Goal: Check status: Check status

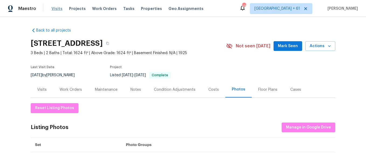
click at [54, 9] on span "Visits" at bounding box center [56, 8] width 11 height 5
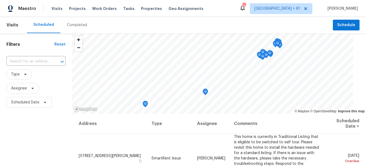
click at [79, 26] on div "Completed" at bounding box center [77, 24] width 20 height 5
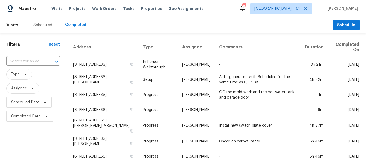
click at [40, 62] on input "text" at bounding box center [25, 61] width 38 height 8
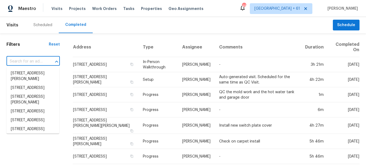
paste input "[STREET_ADDRESS][PERSON_NAME]"
type input "[STREET_ADDRESS][PERSON_NAME]"
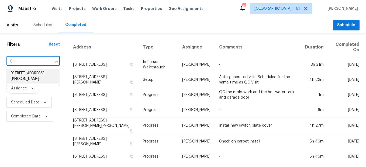
click at [40, 75] on li "[STREET_ADDRESS][PERSON_NAME]" at bounding box center [32, 76] width 53 height 15
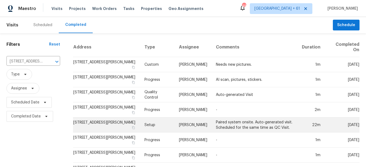
click at [152, 124] on td "Setup" at bounding box center [157, 124] width 34 height 15
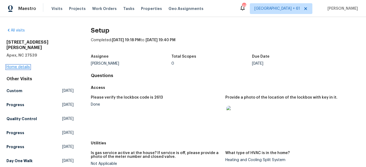
click at [25, 65] on link "Home details" at bounding box center [17, 67] width 23 height 4
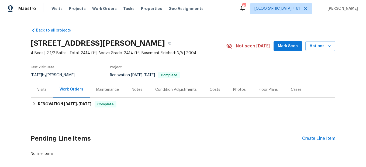
click at [228, 92] on div "Photos" at bounding box center [240, 90] width 26 height 16
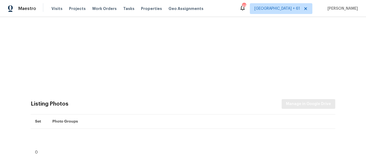
scroll to position [119, 0]
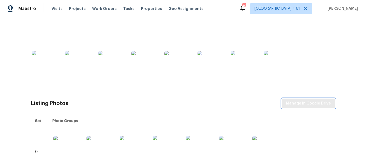
click at [297, 106] on span "Manage in Google Drive" at bounding box center [308, 103] width 45 height 7
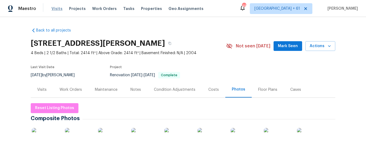
click at [55, 10] on span "Visits" at bounding box center [56, 8] width 11 height 5
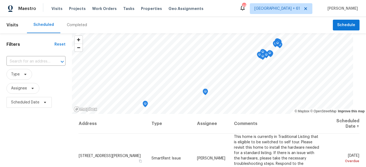
click at [78, 26] on div "Completed" at bounding box center [77, 24] width 20 height 5
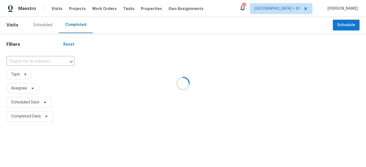
click at [34, 62] on div at bounding box center [183, 83] width 366 height 167
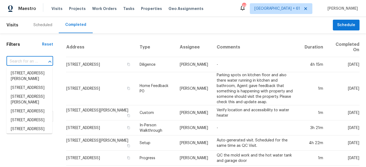
click at [34, 62] on input "text" at bounding box center [22, 61] width 32 height 8
paste input "[STREET_ADDRESS]"
type input "[STREET_ADDRESS]"
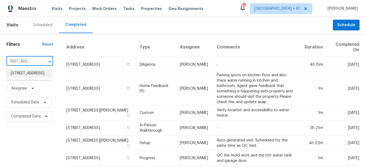
click at [37, 75] on li "[STREET_ADDRESS]" at bounding box center [29, 73] width 46 height 9
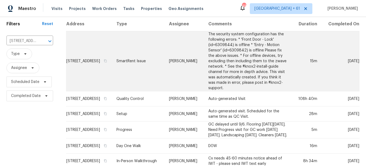
scroll to position [41, 0]
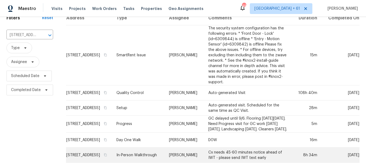
click at [152, 148] on td "In-Person Walkthrough" at bounding box center [138, 155] width 53 height 15
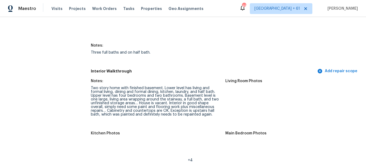
scroll to position [619, 0]
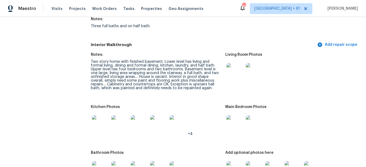
click at [236, 76] on img at bounding box center [234, 71] width 17 height 17
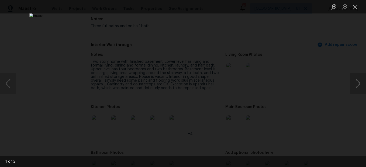
click at [357, 83] on button "Next image" at bounding box center [358, 84] width 16 height 22
click at [356, 5] on button "Close lightbox" at bounding box center [355, 6] width 11 height 9
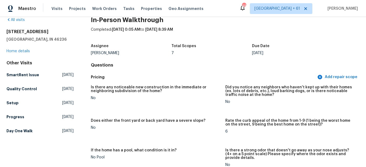
scroll to position [0, 0]
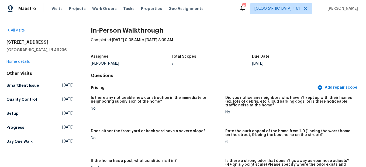
click at [20, 27] on div "All visits [STREET_ADDRESS] Home details Other Visits SmartRent Issue [DATE] Qu…" at bounding box center [183, 92] width 366 height 150
click at [21, 29] on link "All visits" at bounding box center [15, 31] width 18 height 4
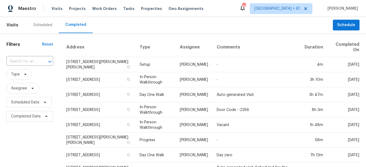
click at [39, 61] on div at bounding box center [46, 62] width 14 height 8
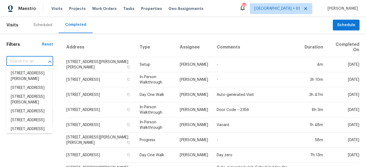
paste input "[STREET_ADDRESS]"
type input "[STREET_ADDRESS]"
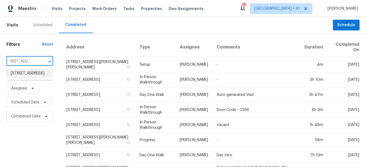
click at [38, 74] on li "[STREET_ADDRESS]" at bounding box center [29, 73] width 46 height 9
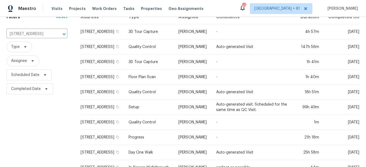
scroll to position [49, 0]
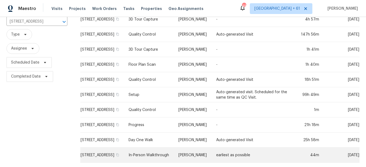
click at [161, 149] on td "In-Person Walkthrough" at bounding box center [149, 155] width 50 height 15
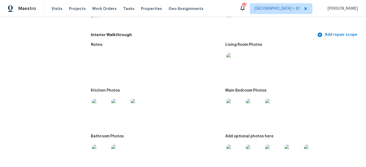
scroll to position [673, 0]
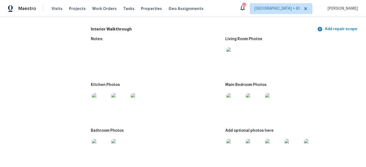
click at [235, 104] on img at bounding box center [234, 101] width 17 height 17
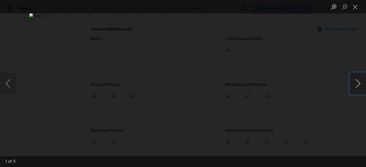
click at [353, 84] on button "Next image" at bounding box center [358, 84] width 16 height 22
click at [356, 81] on button "Next image" at bounding box center [358, 84] width 16 height 22
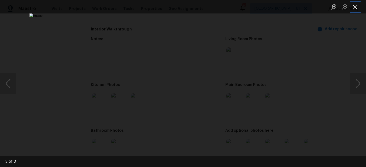
click at [356, 11] on button "Close lightbox" at bounding box center [355, 6] width 11 height 9
